Goal: Task Accomplishment & Management: Manage account settings

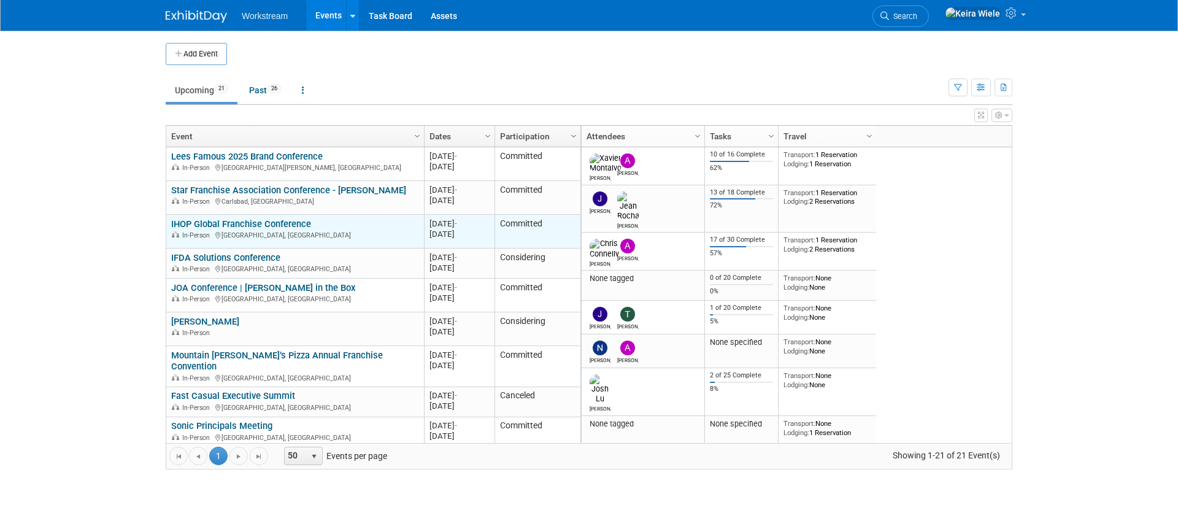
click at [288, 224] on link "IHOP Global Franchise Conference" at bounding box center [241, 223] width 140 height 11
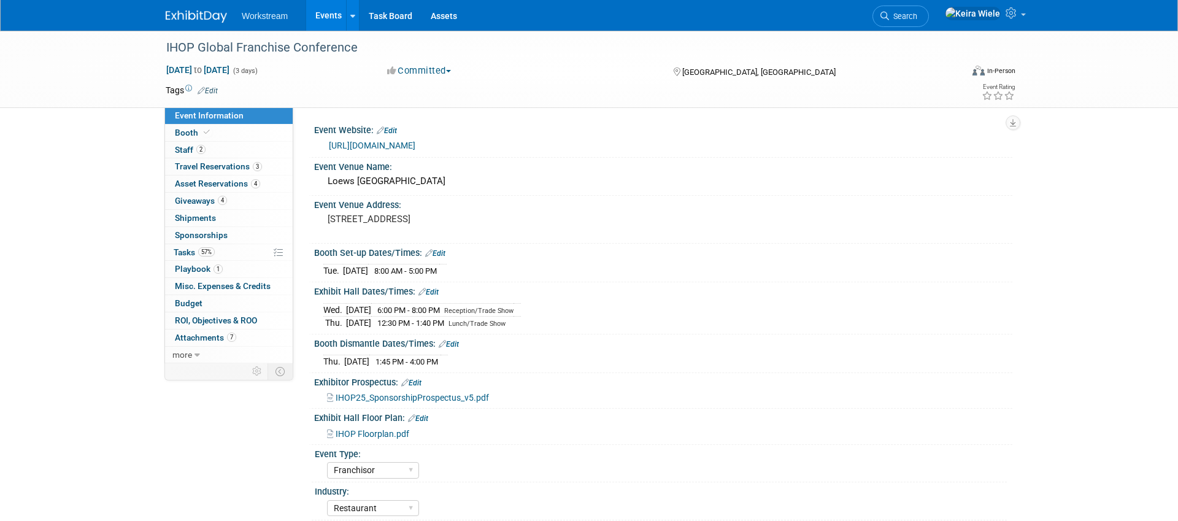
select select "Franchisor"
select select "Restaurant"
select select "No"
select select "Tatia Meghdadi"
click at [231, 266] on link "1 Playbook 1" at bounding box center [229, 269] width 128 height 17
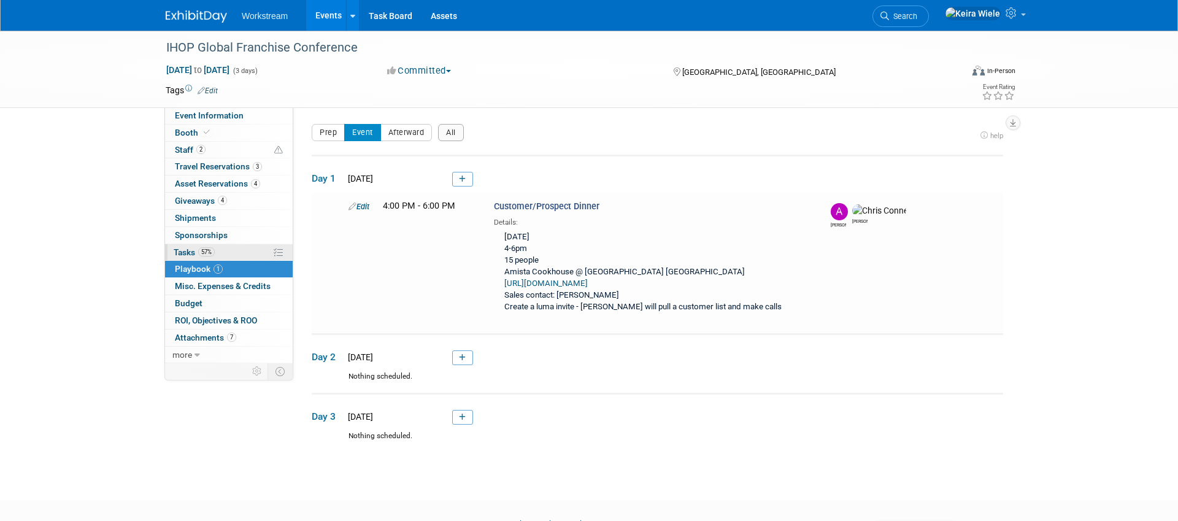
click at [235, 252] on link "57% Tasks 57%" at bounding box center [229, 252] width 128 height 17
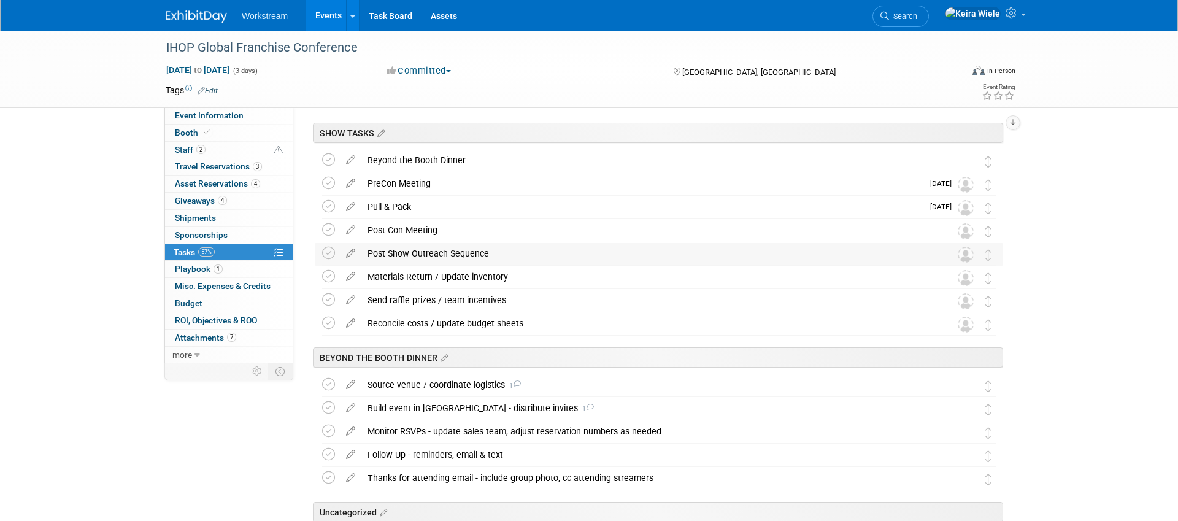
scroll to position [119, 0]
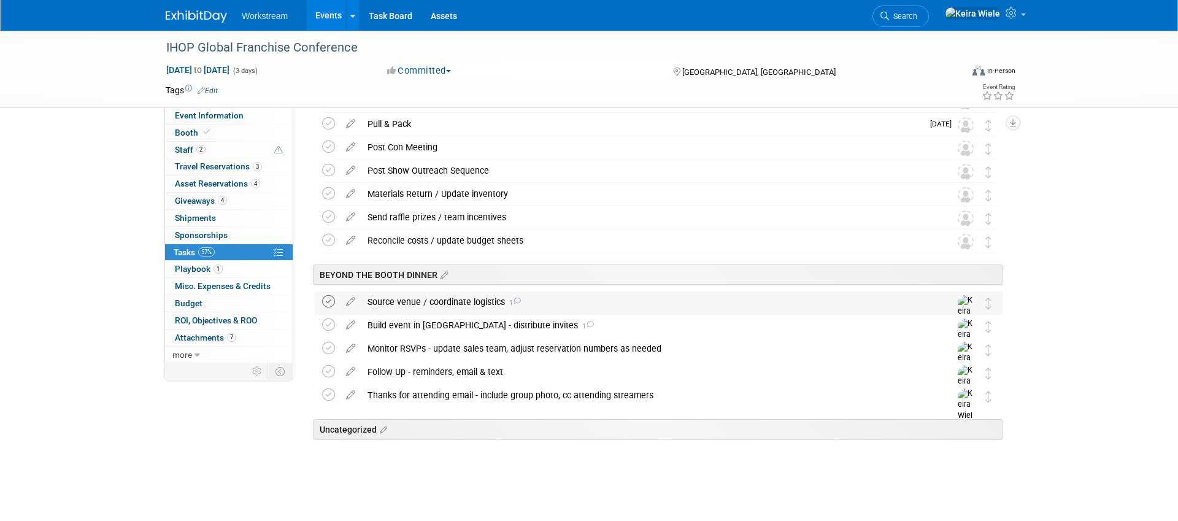
click at [328, 298] on icon at bounding box center [328, 301] width 13 height 13
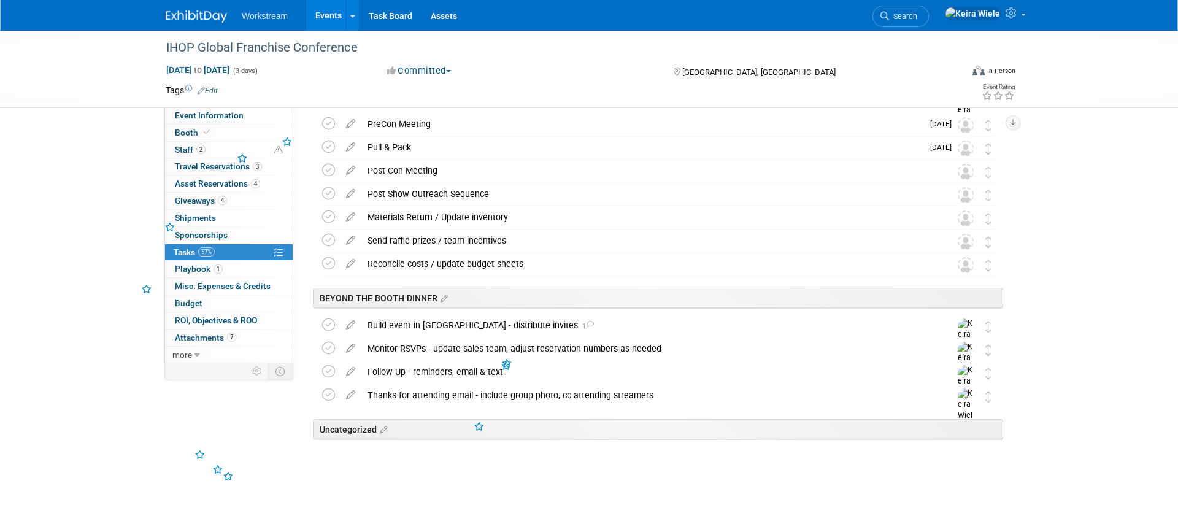
scroll to position [96, 0]
click at [316, 494] on div "SHOW TASKS IHOP Global Franchise Conference Orlando, FL Sep 23, 2025 to Sep 25,…" at bounding box center [656, 279] width 694 height 432
click at [1009, 18] on icon at bounding box center [1012, 12] width 14 height 11
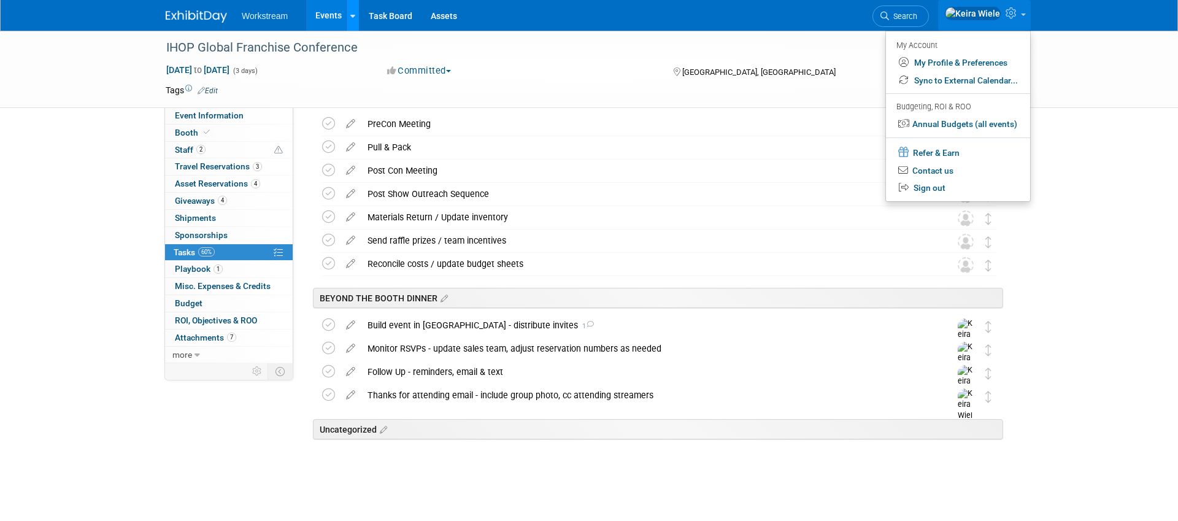
click at [350, 16] on icon at bounding box center [352, 16] width 5 height 8
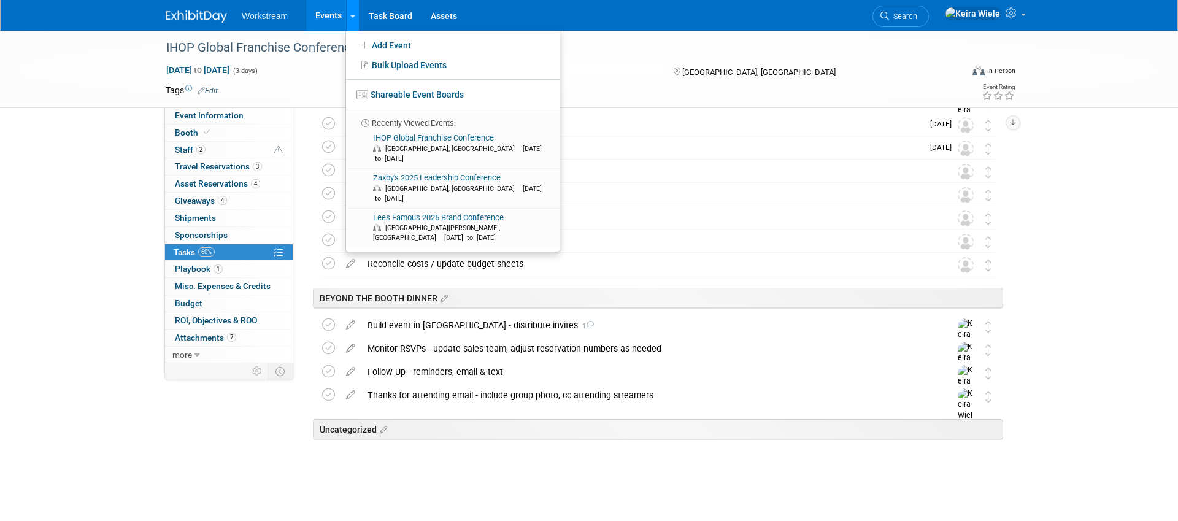
click at [350, 16] on icon at bounding box center [352, 16] width 5 height 8
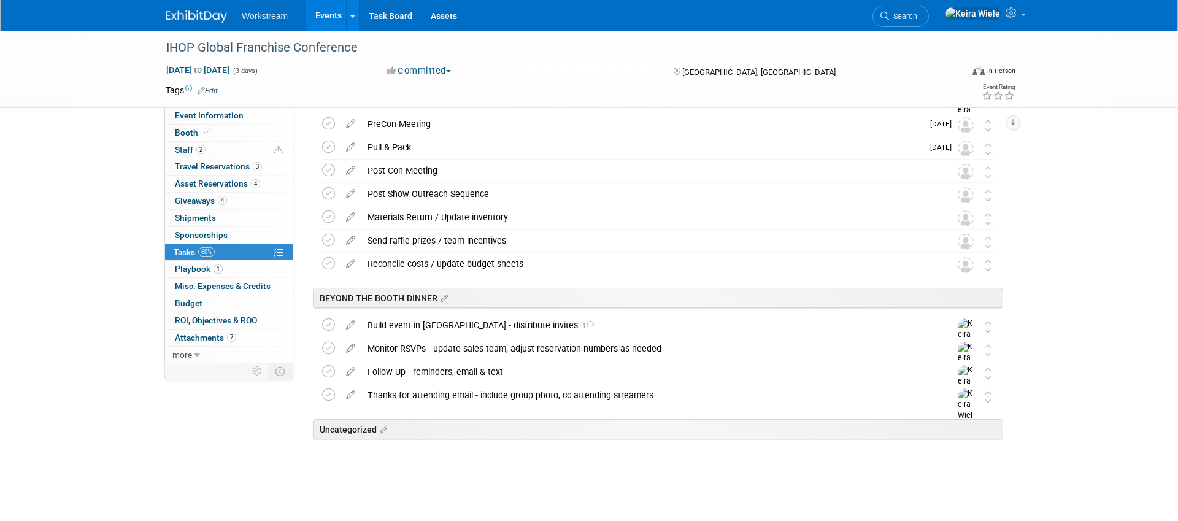
click at [256, 10] on li "Workstream" at bounding box center [274, 11] width 64 height 18
click at [325, 20] on link "Events" at bounding box center [328, 15] width 45 height 31
click at [114, 170] on div "IHOP Global Franchise Conference Sep 23, 2025 to Sep 25, 2025 (3 days) Sep 23, …" at bounding box center [589, 228] width 1178 height 586
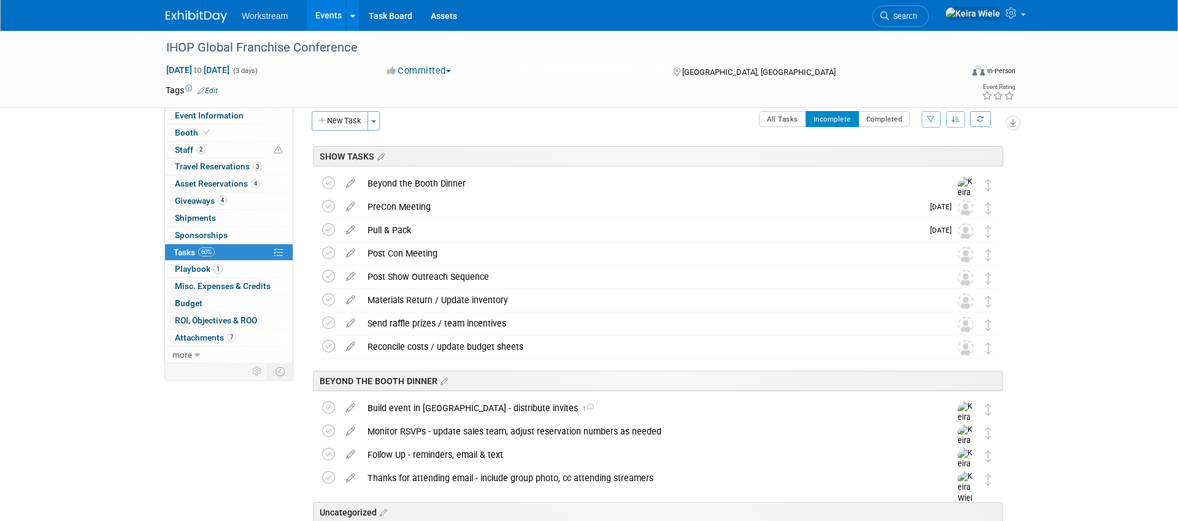
scroll to position [0, 0]
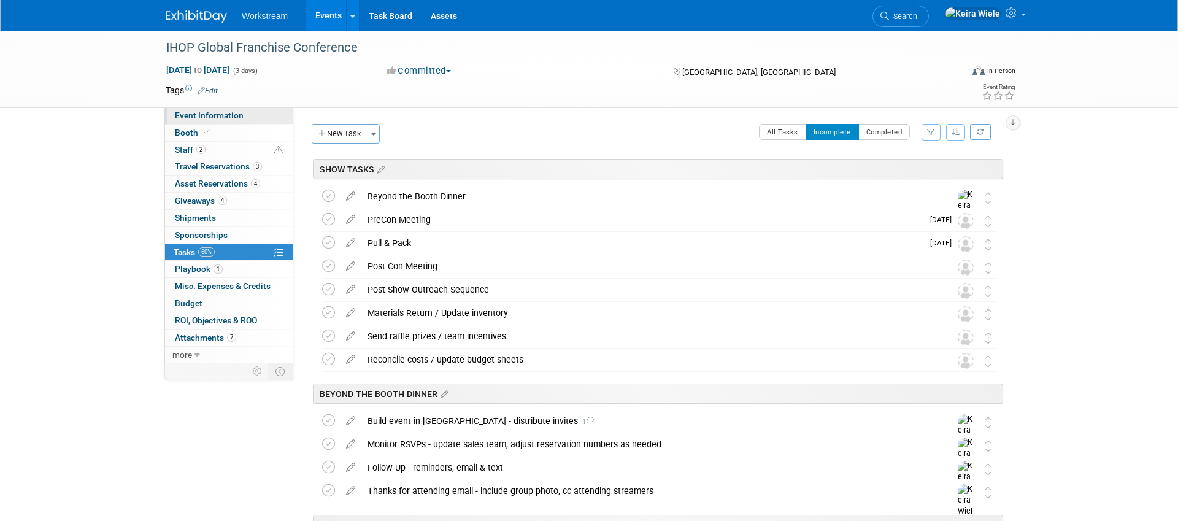
click at [231, 114] on span "Event Information" at bounding box center [209, 115] width 69 height 10
select select "Franchisor"
select select "Restaurant"
select select "No"
select select "[PERSON_NAME]"
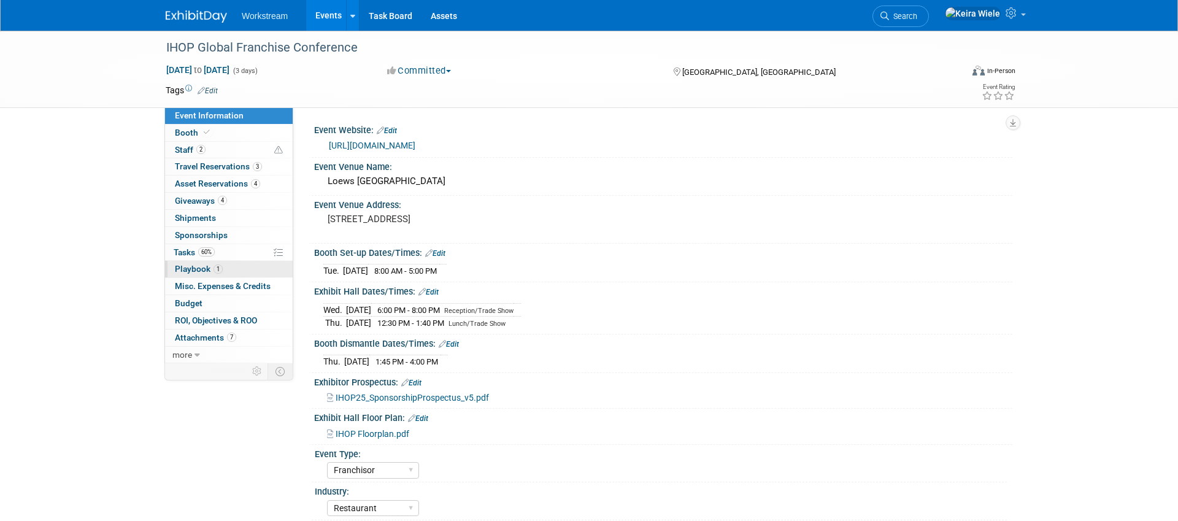
click at [198, 271] on span "Playbook 1" at bounding box center [199, 269] width 48 height 10
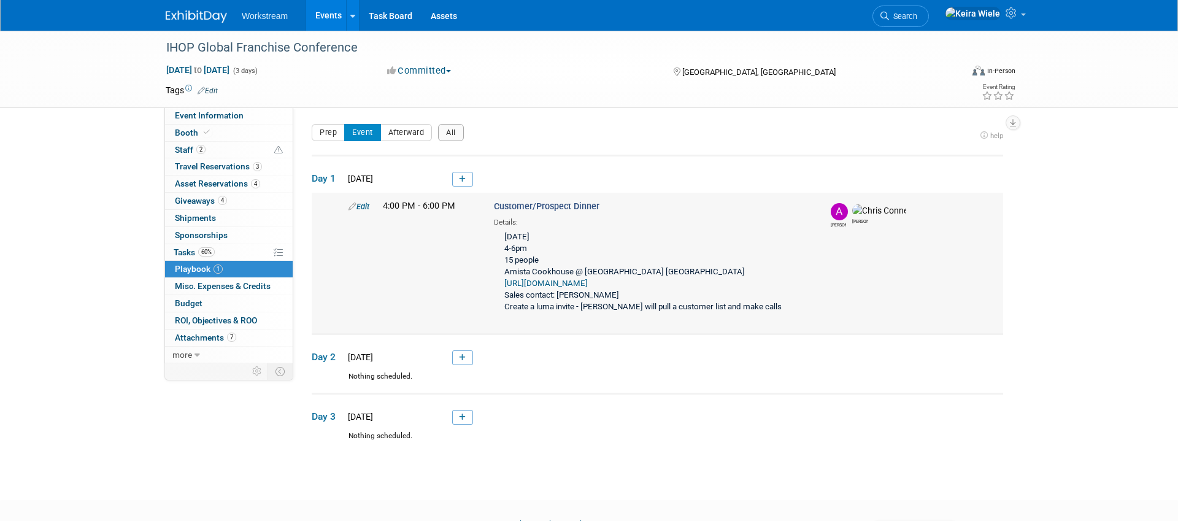
click at [361, 204] on link "Edit" at bounding box center [358, 206] width 21 height 9
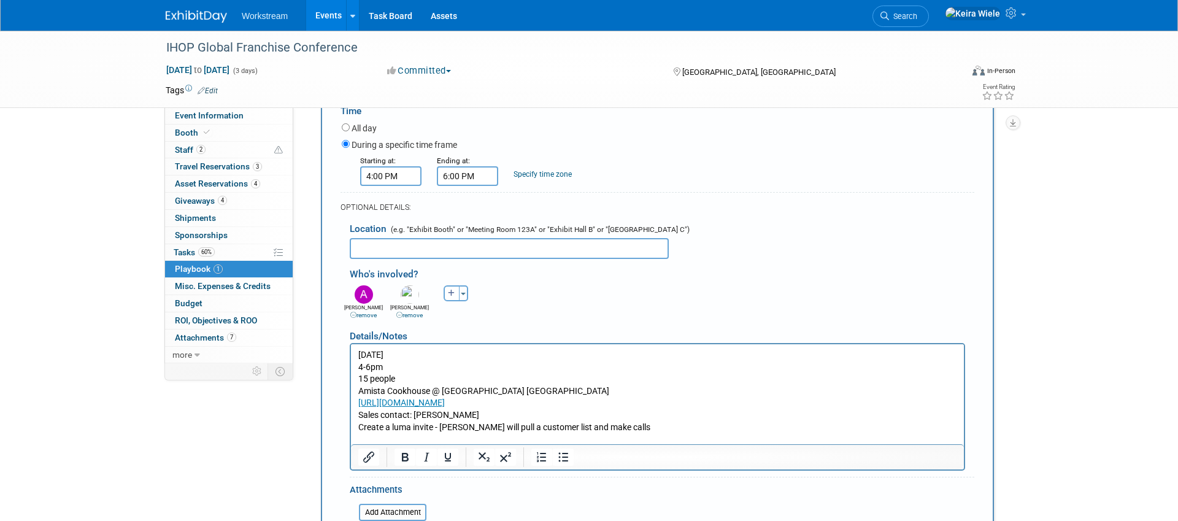
scroll to position [244, 0]
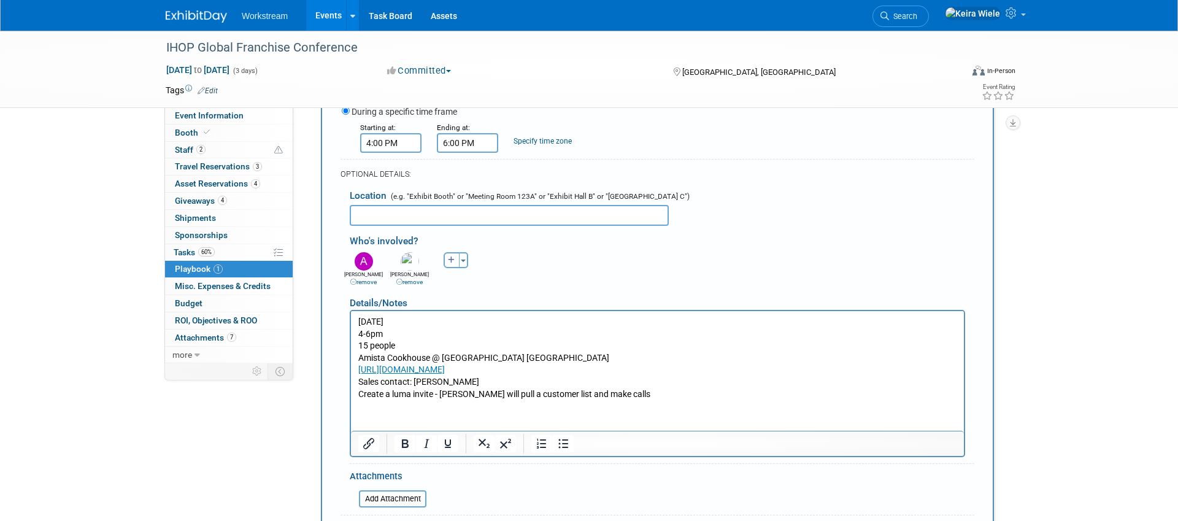
click at [528, 209] on input "text" at bounding box center [509, 215] width 319 height 21
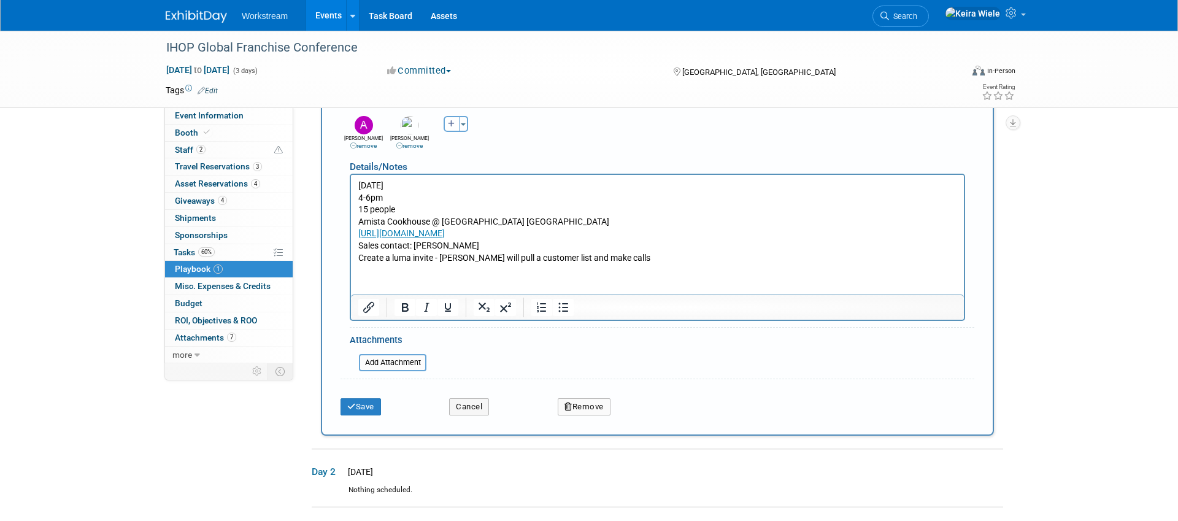
scroll to position [352, 0]
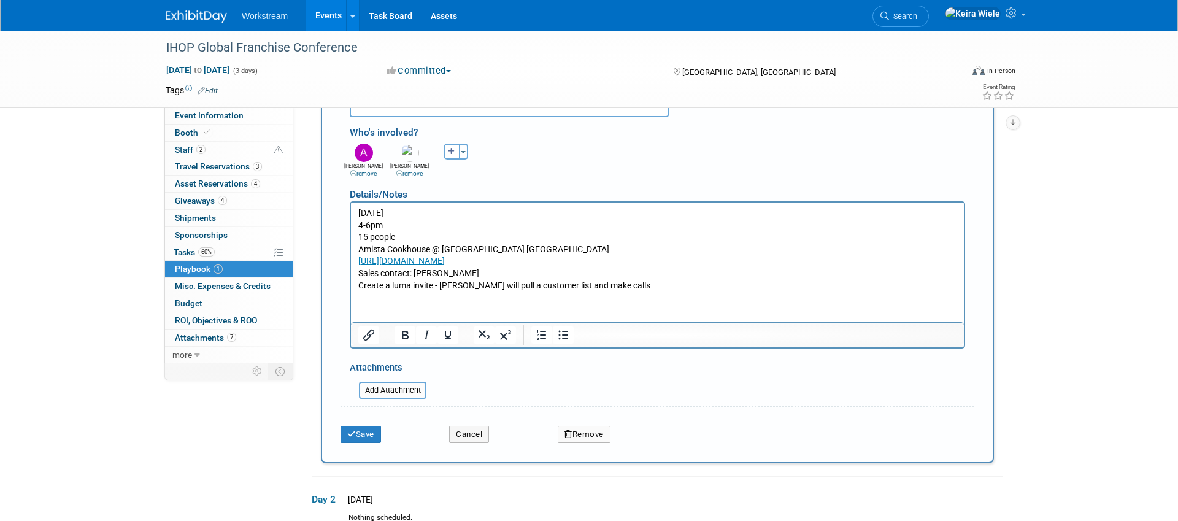
click at [442, 244] on p "Wednesday, 9/24 4-6pm 15 people Amista Cookhouse @ Loews Sapphire Falls Resort …" at bounding box center [657, 249] width 599 height 84
copy p "Amista Cookhouse @ Loews Sapphire Falls Resort Orlando"
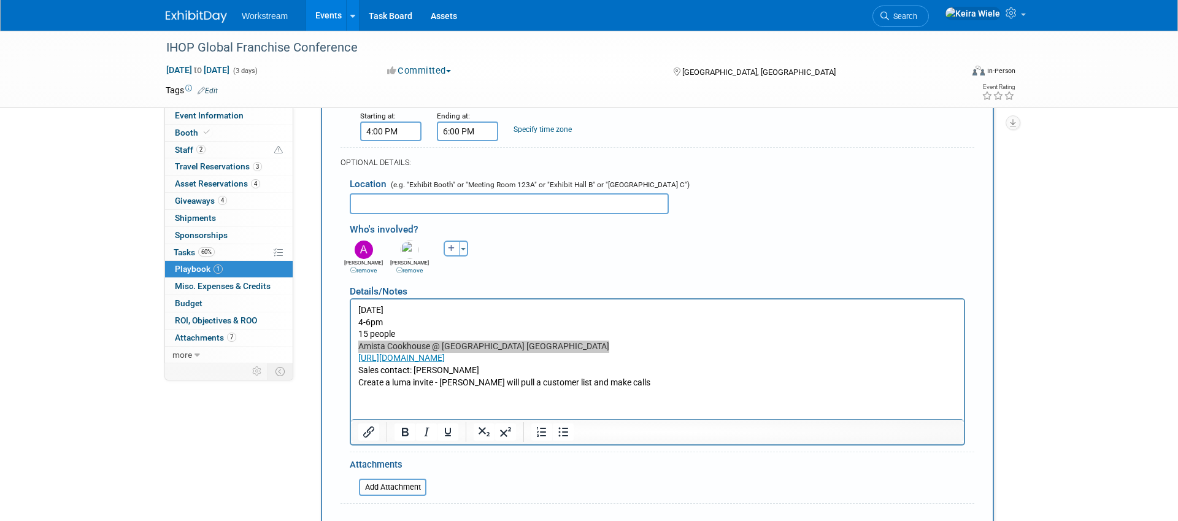
click at [430, 208] on input "text" at bounding box center [509, 203] width 319 height 21
type input "Amista Cookhouse @ Loews Sapphire Falls Resort Orlando"
click at [533, 269] on div "Andrew remove Andrew remove Annabelle remove remove remove remove" at bounding box center [661, 255] width 643 height 37
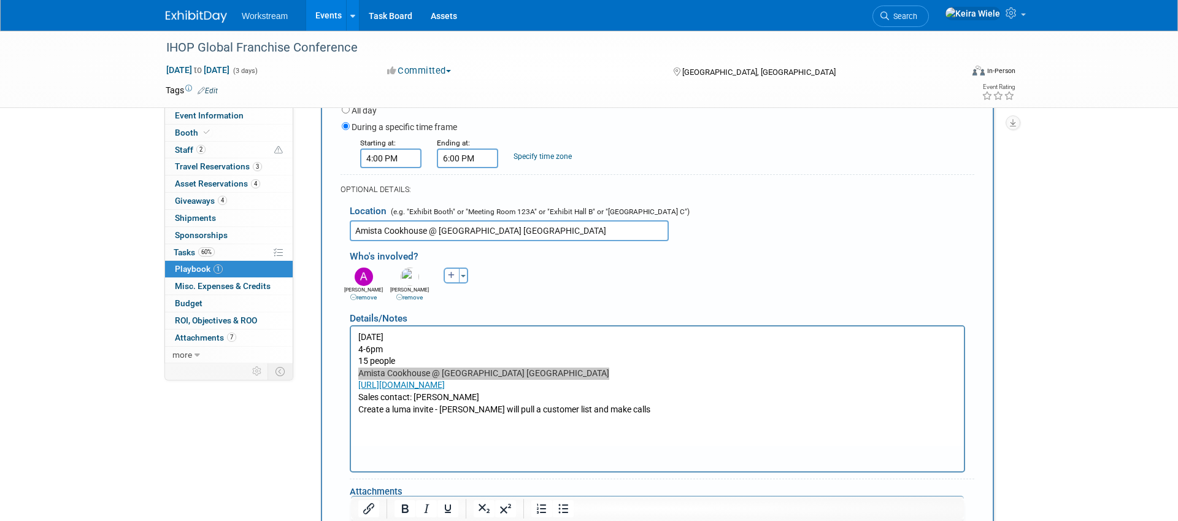
scroll to position [324, 0]
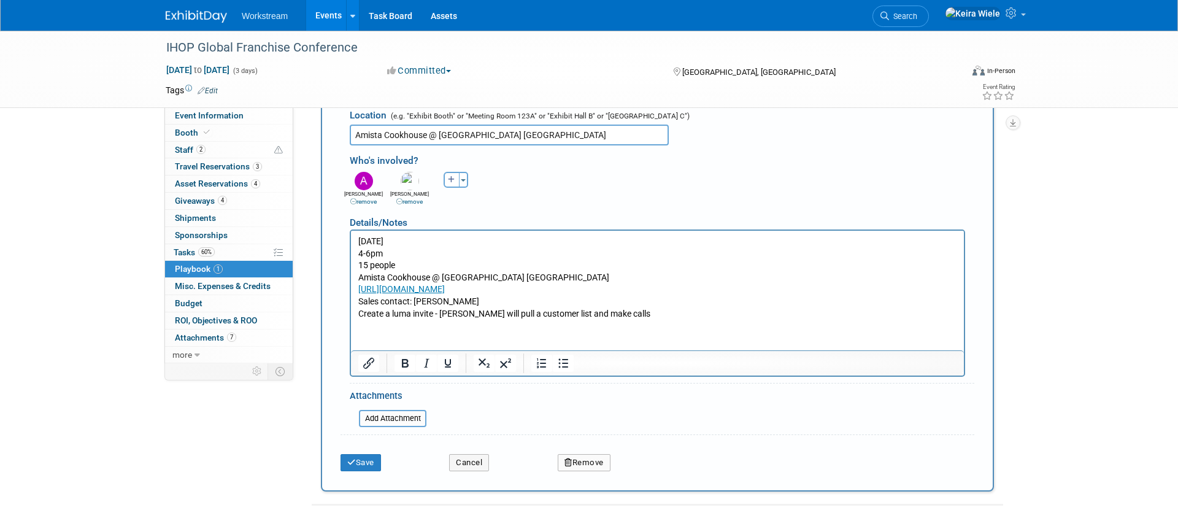
click at [622, 313] on p "Wednesday, 9/24 4-6pm 15 people Amista Cookhouse @ Loews Sapphire Falls Resort …" at bounding box center [657, 277] width 599 height 84
click at [386, 318] on p "Wednesday, 9/24 4-6pm 15 people Amista Cookhouse @ Loews Sapphire Falls Resort …" at bounding box center [657, 277] width 599 height 84
click at [362, 363] on icon "Insert/edit link" at bounding box center [368, 363] width 15 height 15
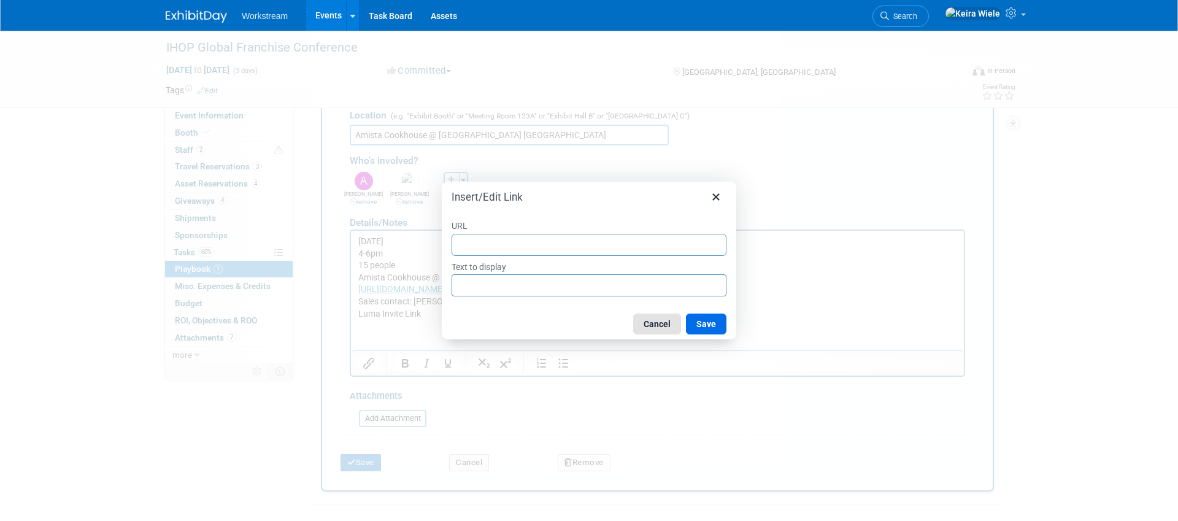
click at [651, 317] on button "Cancel" at bounding box center [657, 323] width 48 height 21
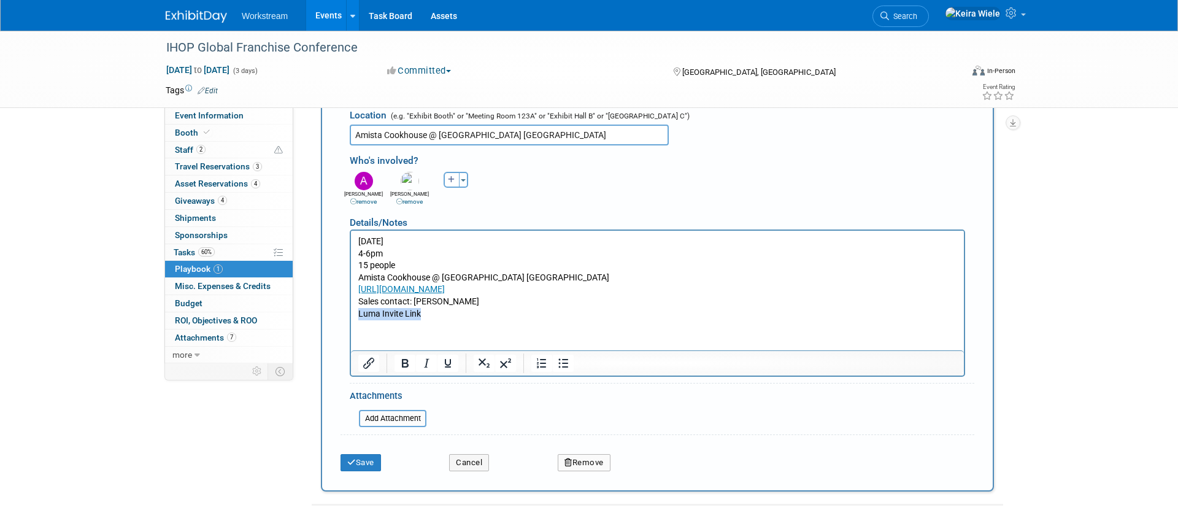
drag, startPoint x: 424, startPoint y: 312, endPoint x: 353, endPoint y: 313, distance: 71.8
click at [353, 313] on html "Wednesday, 9/24 4-6pm 15 people Amista Cookhouse @ Loews Sapphire Falls Resort …" at bounding box center [657, 274] width 613 height 89
click at [366, 365] on icon "Insert/edit link" at bounding box center [368, 363] width 15 height 15
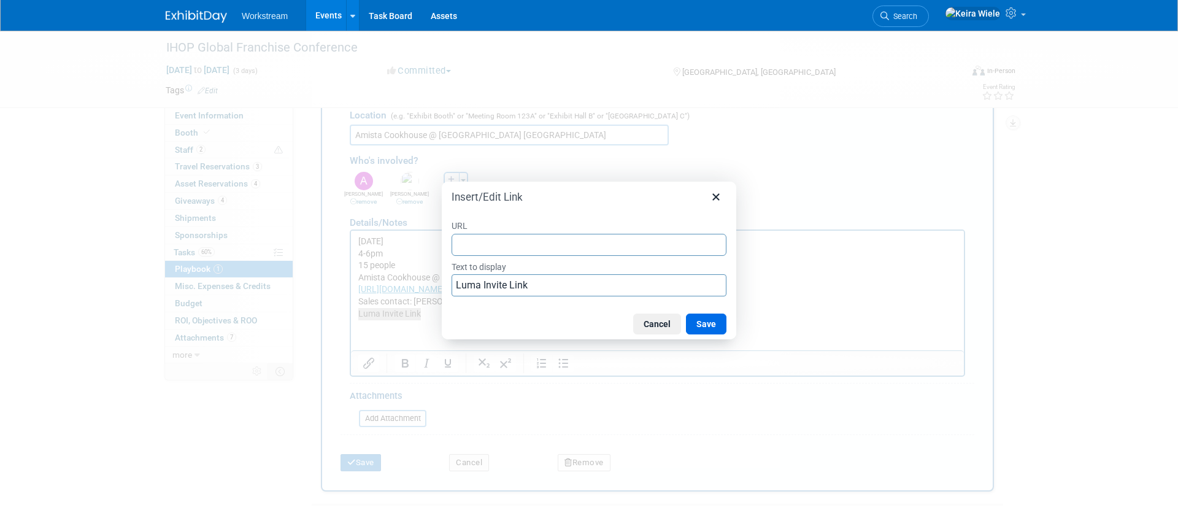
type input "https://luma.com/uk4dy002"
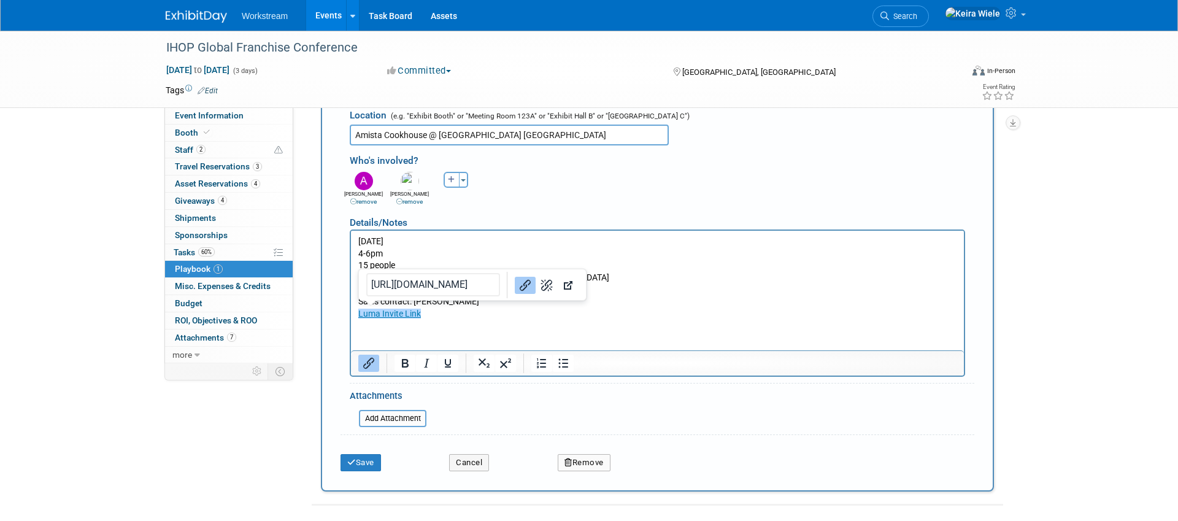
click at [593, 319] on html "Wednesday, 9/24 4-6pm 15 people Amista Cookhouse @ Loews Sapphire Falls Resort …" at bounding box center [657, 274] width 613 height 89
click at [376, 465] on button "Save" at bounding box center [360, 462] width 40 height 17
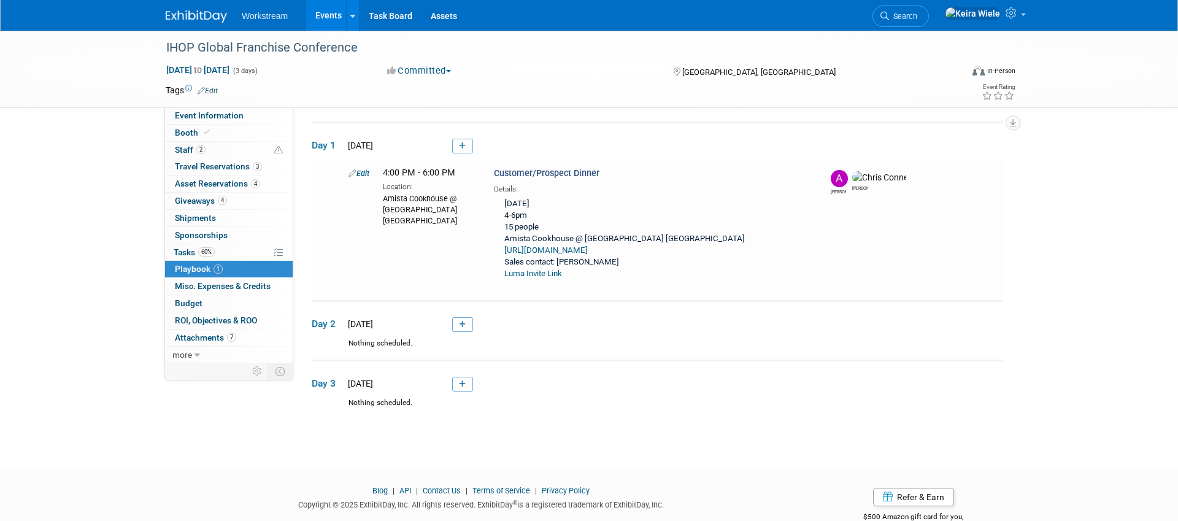
click at [148, 196] on div "IHOP Global Franchise Conference Sep 23, 2025 to Sep 25, 2025 (3 days) Sep 23, …" at bounding box center [589, 221] width 1178 height 447
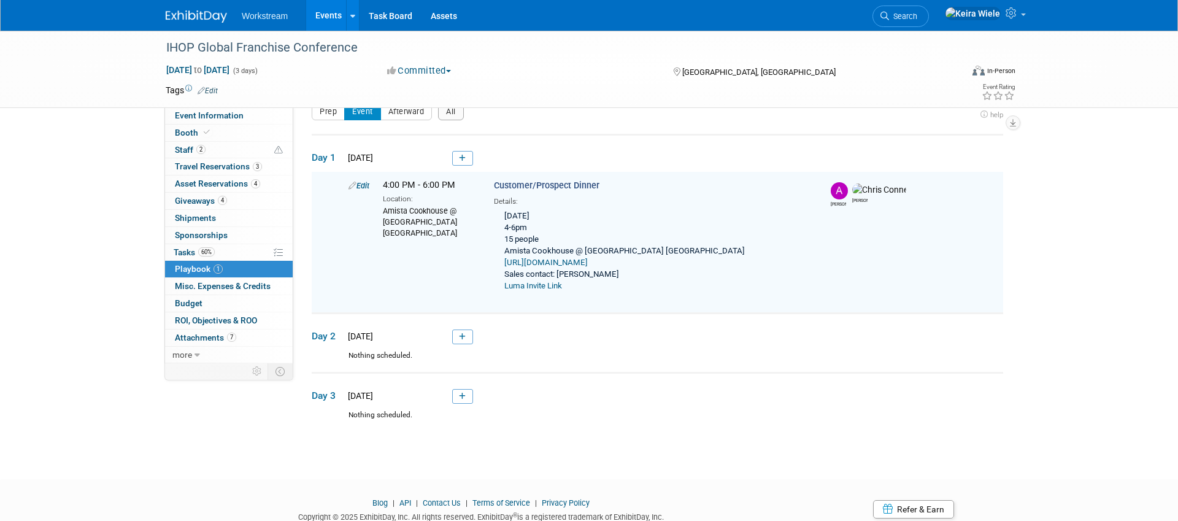
scroll to position [0, 0]
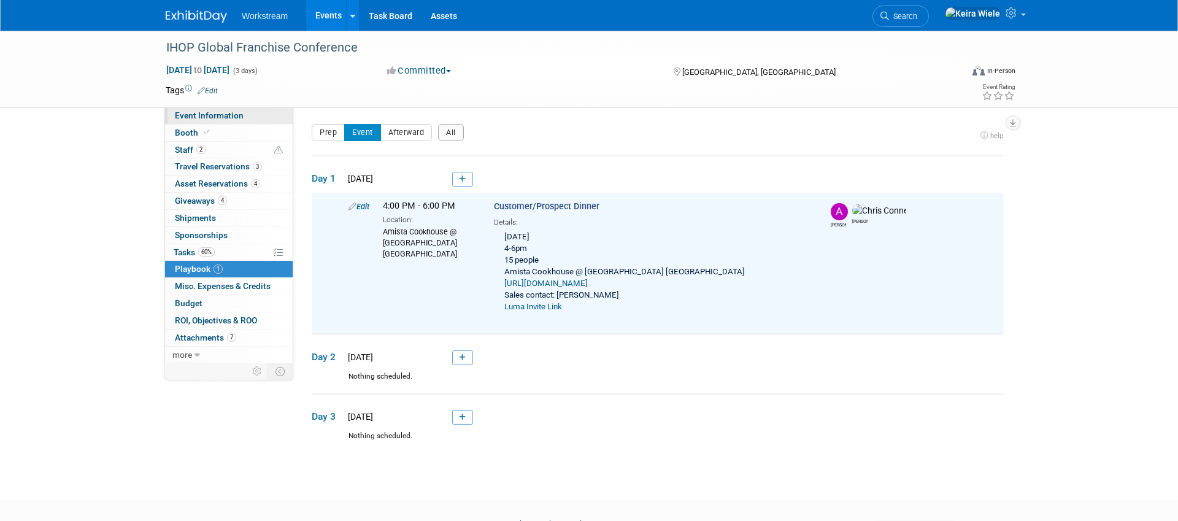
click at [204, 117] on span "Event Information" at bounding box center [209, 115] width 69 height 10
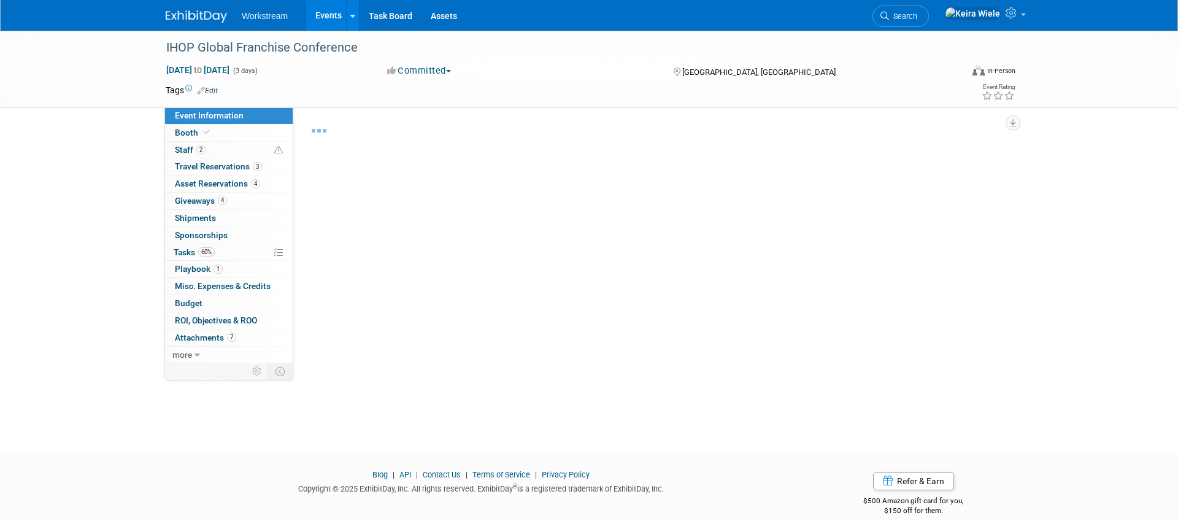
select select "Franchisor"
select select "Restaurant"
select select "No"
select select "[PERSON_NAME]"
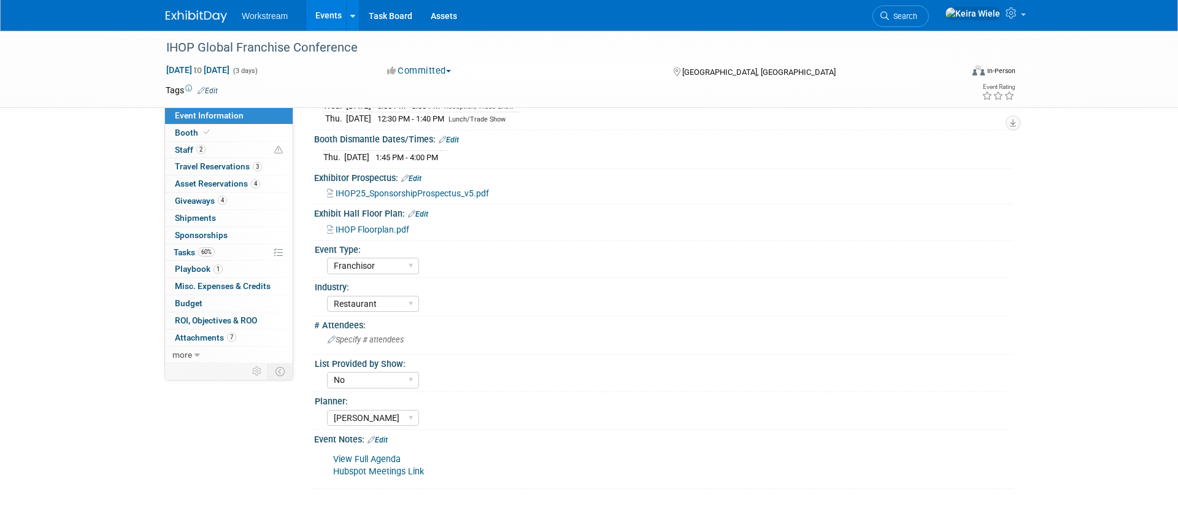
scroll to position [206, 0]
click at [247, 180] on span "Asset Reservations 4" at bounding box center [217, 184] width 85 height 10
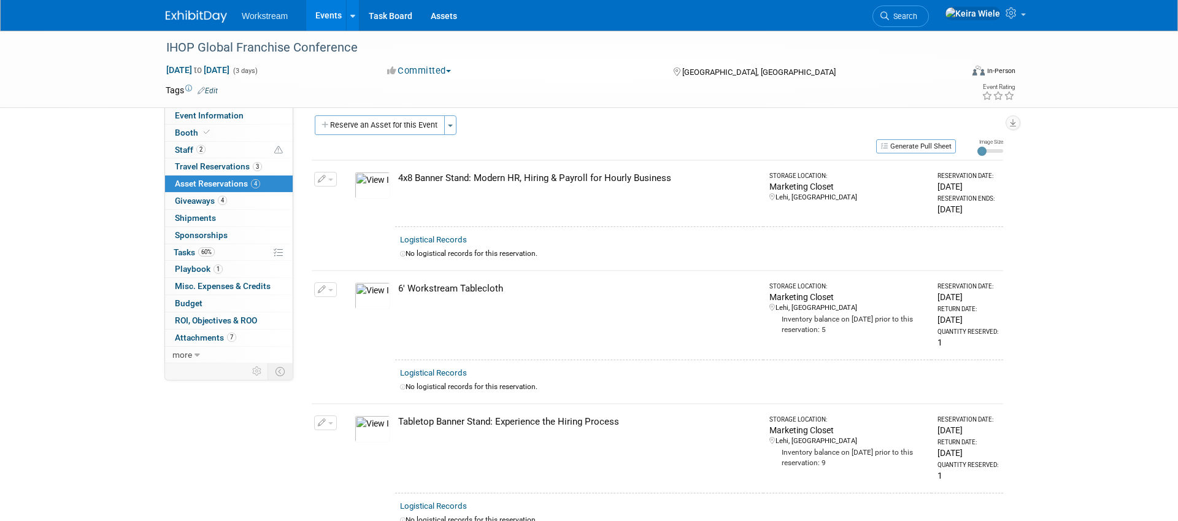
scroll to position [0, 0]
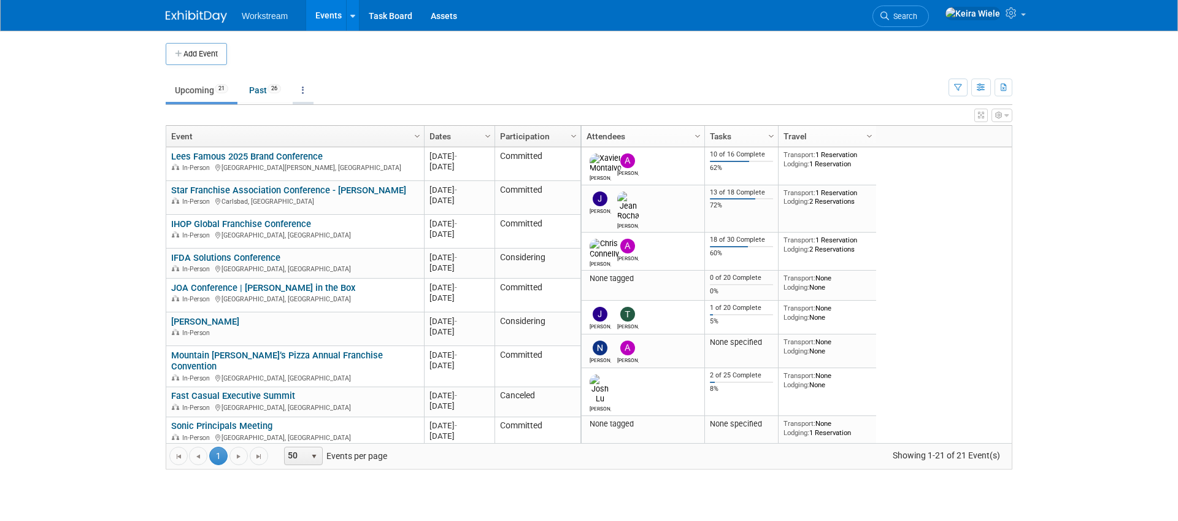
click at [311, 94] on link at bounding box center [303, 90] width 21 height 23
click at [683, 90] on ul "Upcoming 21 Past 26 All Events 47 Past and Upcoming Grouped Annually Events gro…" at bounding box center [557, 91] width 783 height 28
click at [975, 86] on button "button" at bounding box center [981, 88] width 20 height 18
click at [921, 175] on link "Calendar View" at bounding box center [929, 167] width 103 height 17
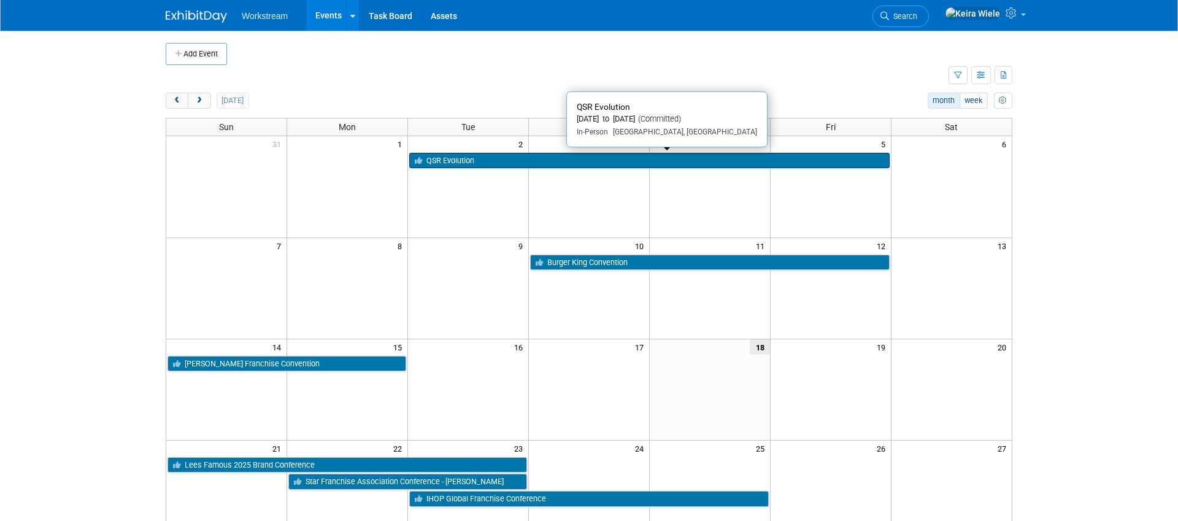
click at [754, 157] on link "QSR Evolution" at bounding box center [649, 161] width 480 height 16
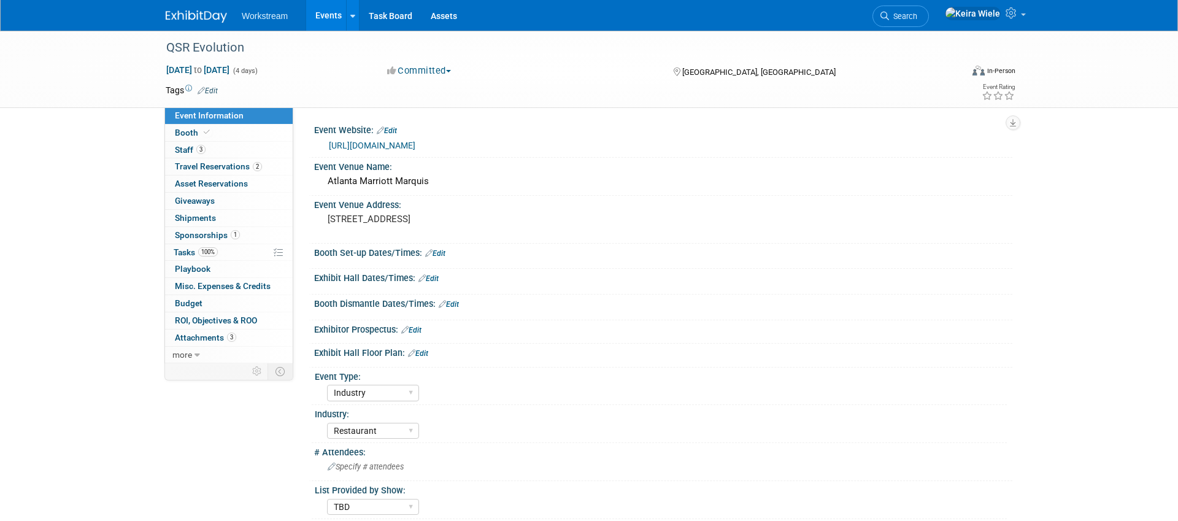
select select "Industry"
select select "Restaurant"
select select "TBD"
select select "[PERSON_NAME]"
